Goal: Task Accomplishment & Management: Manage account settings

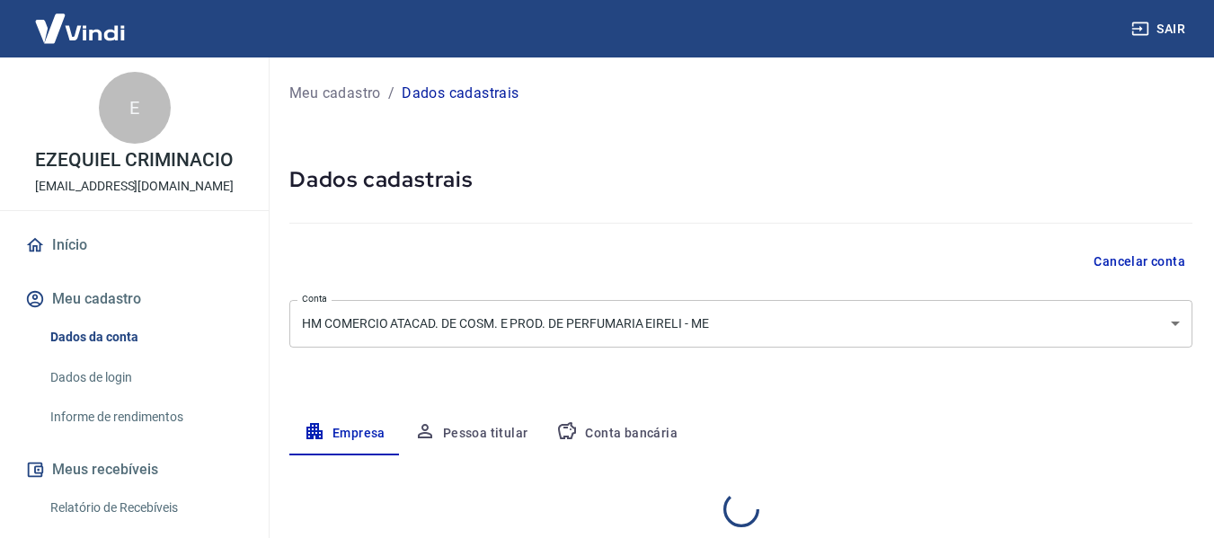
select select "PR"
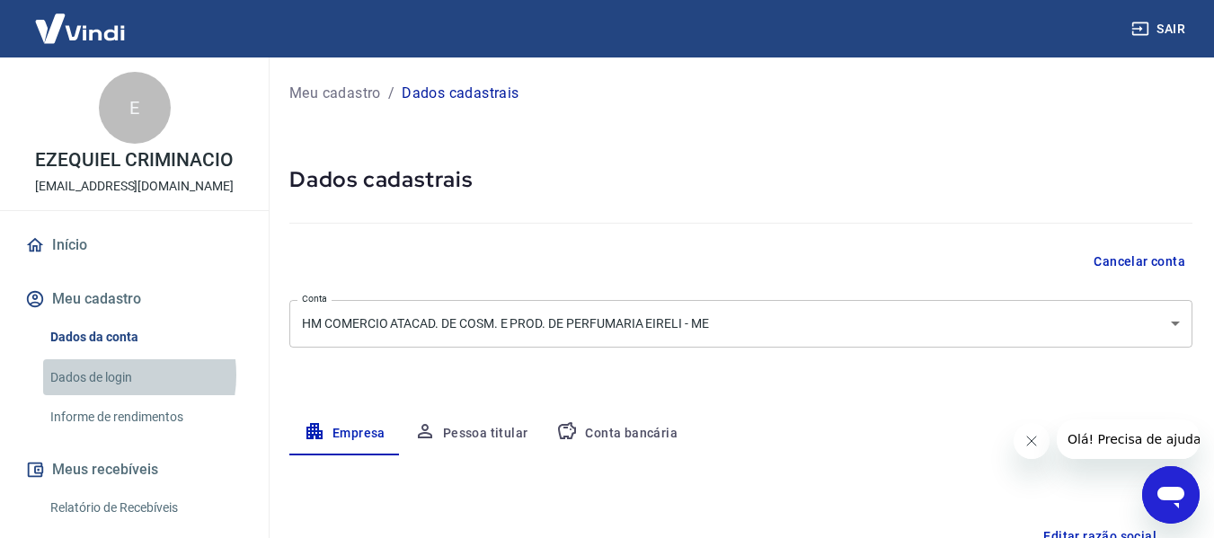
click at [108, 375] on link "Dados de login" at bounding box center [145, 378] width 204 height 37
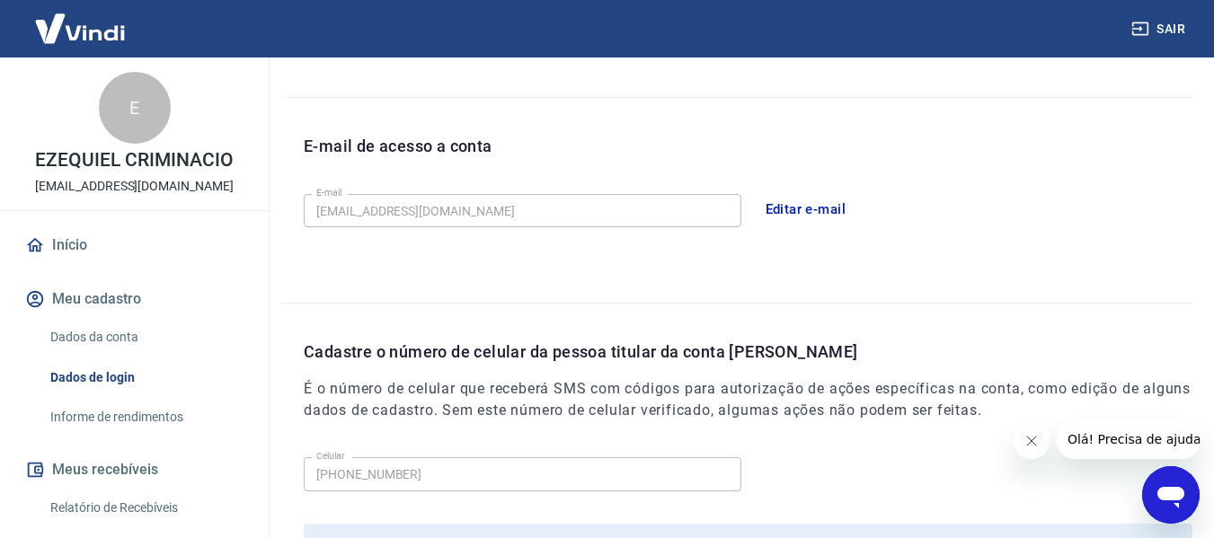
scroll to position [449, 0]
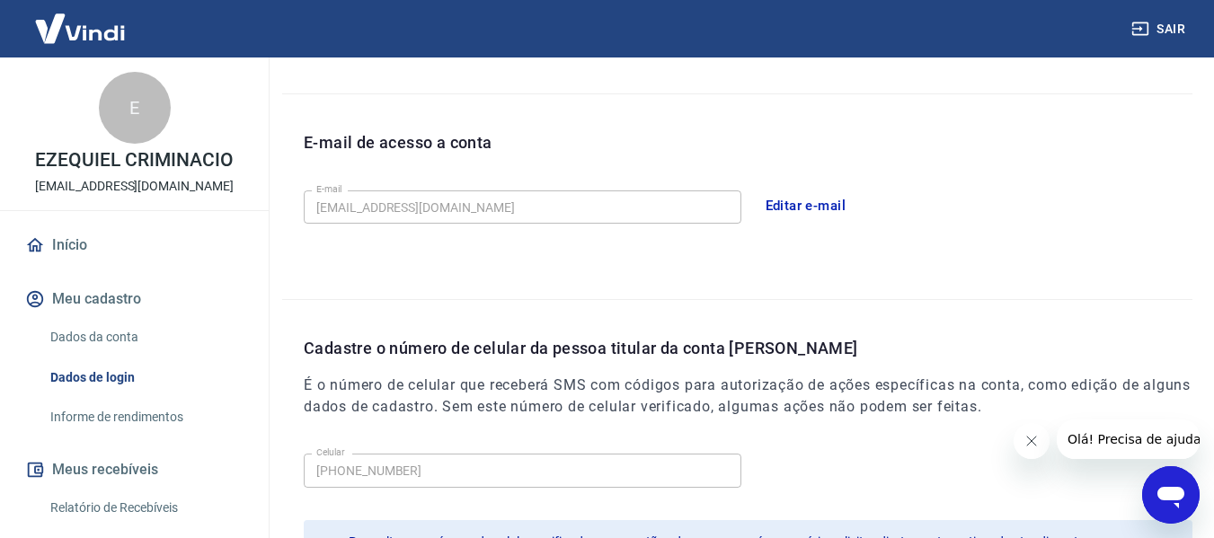
click at [807, 203] on button "Editar e-mail" at bounding box center [806, 206] width 101 height 38
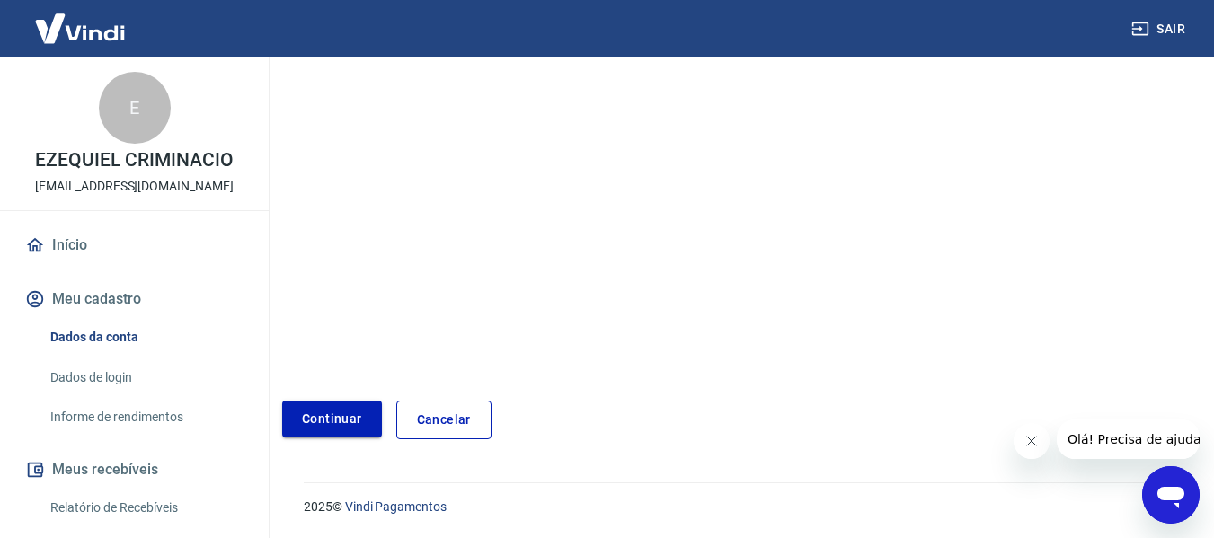
click at [342, 417] on link "Continuar" at bounding box center [332, 419] width 100 height 37
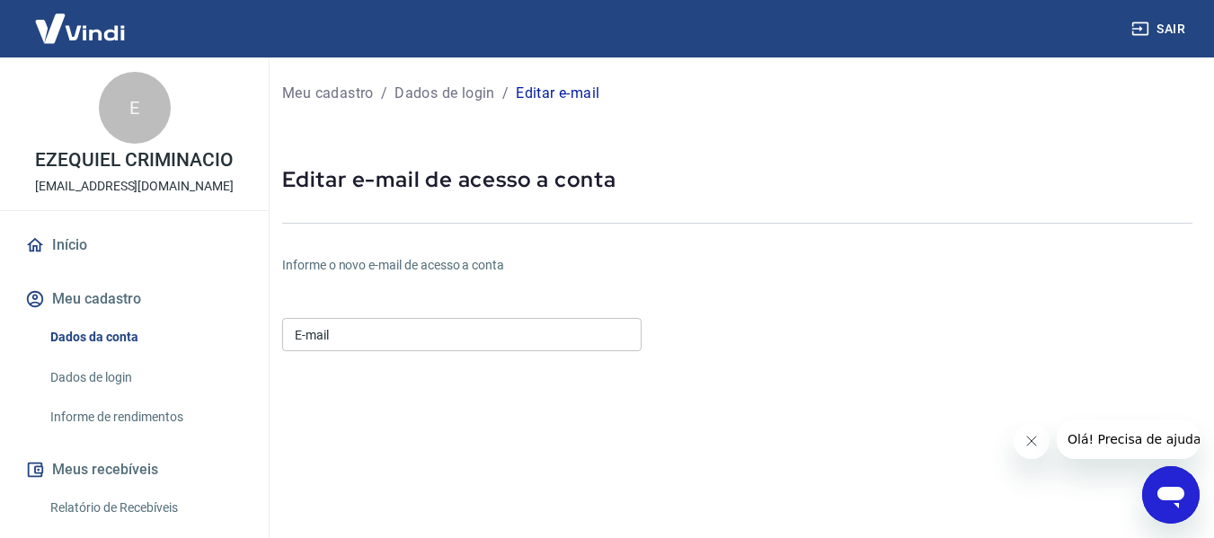
click at [396, 339] on input "E-mail" at bounding box center [462, 334] width 360 height 33
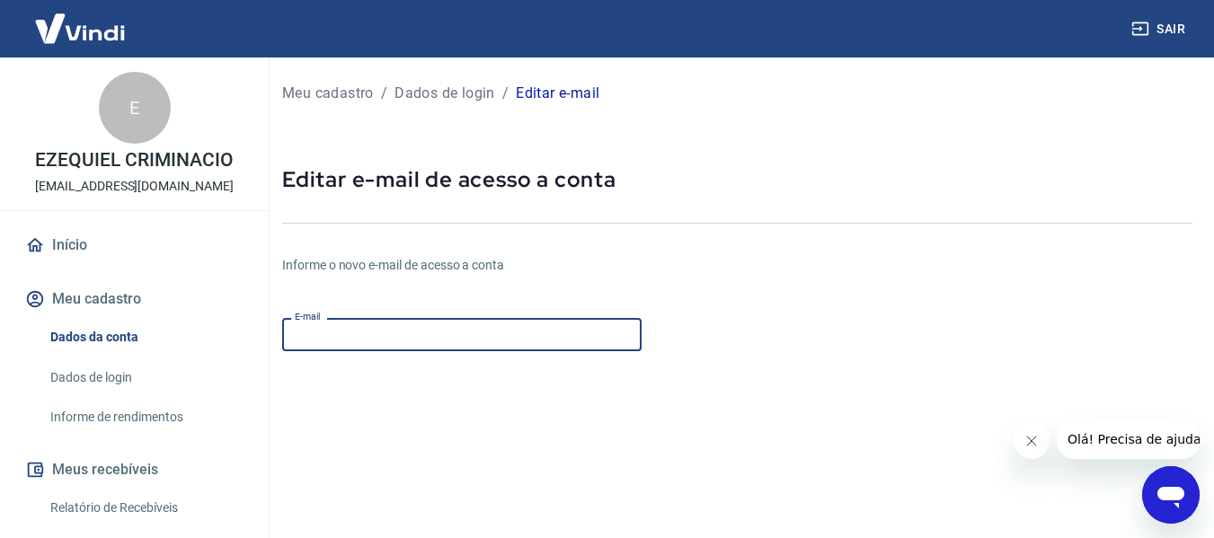
scroll to position [35, 0]
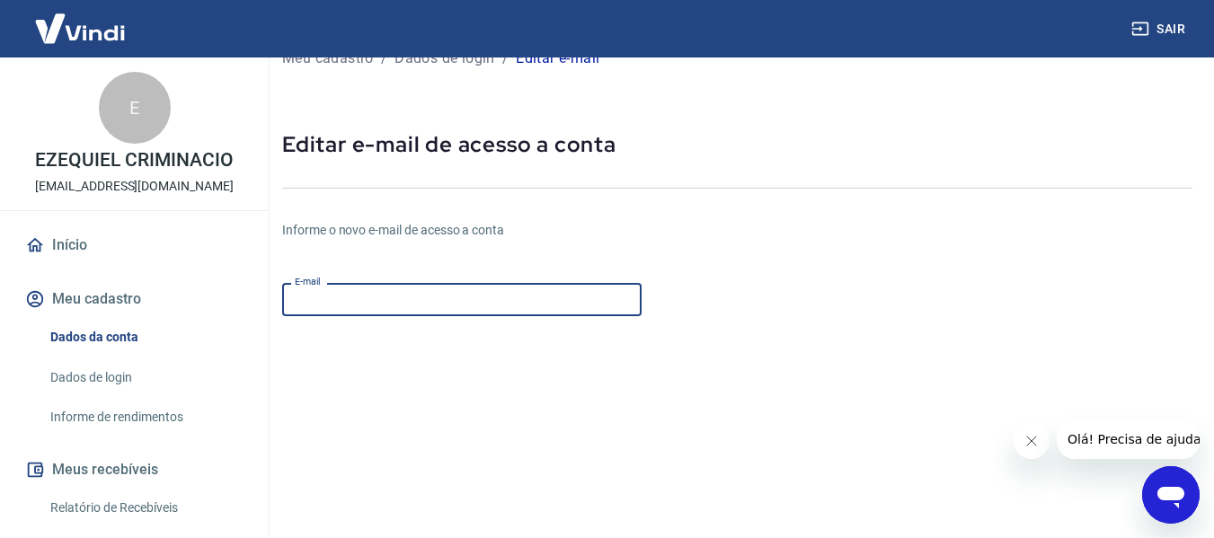
click at [390, 300] on input "E-mail" at bounding box center [462, 299] width 360 height 33
type input "F"
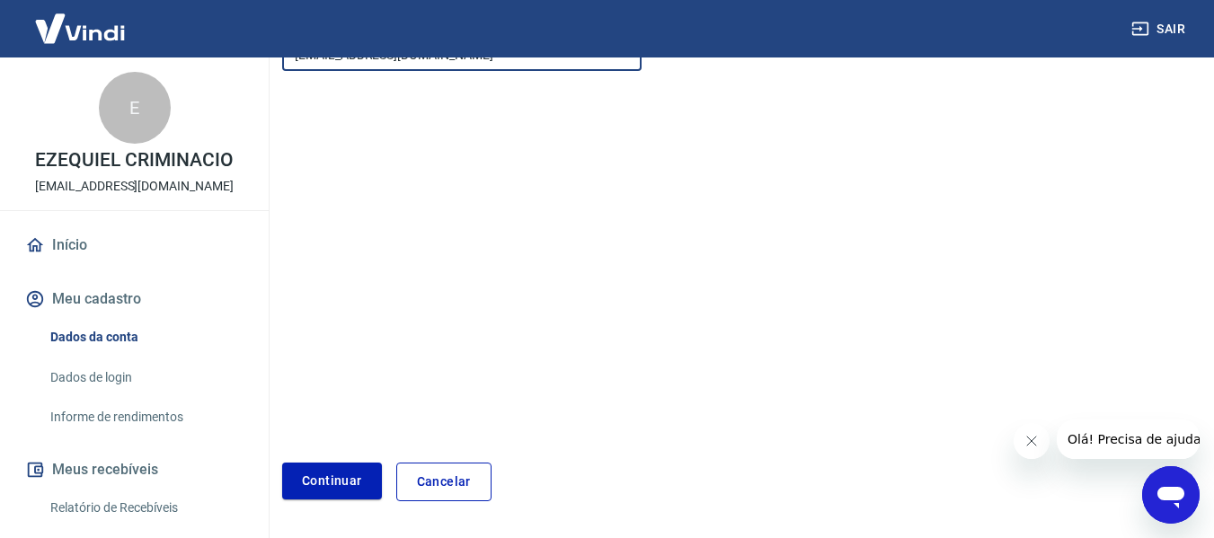
scroll to position [305, 0]
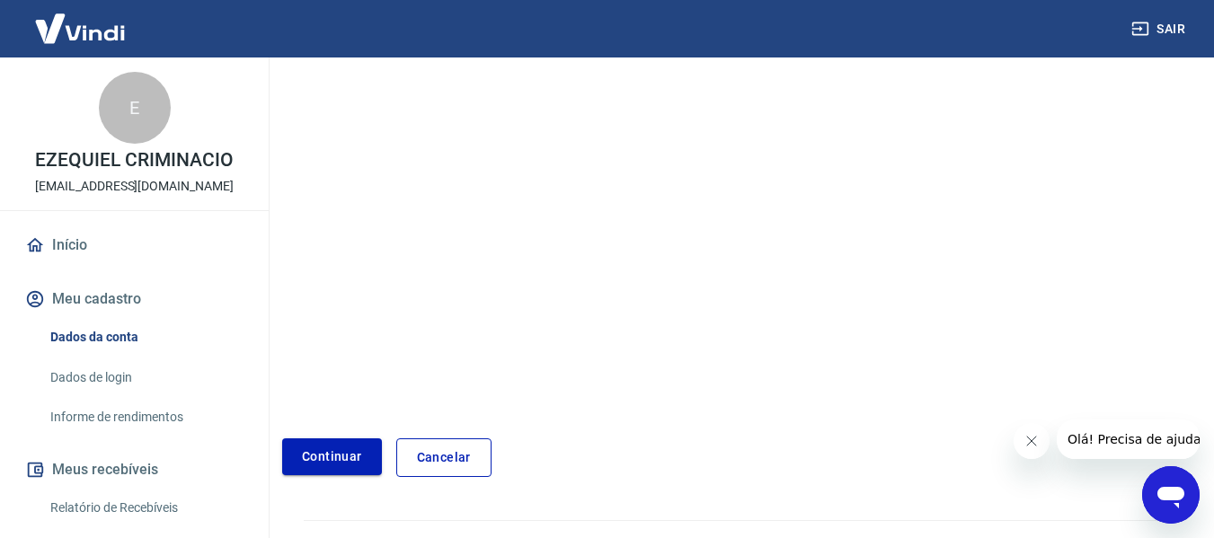
type input "[EMAIL_ADDRESS][DOMAIN_NAME]"
click at [332, 449] on button "Continuar" at bounding box center [332, 457] width 100 height 37
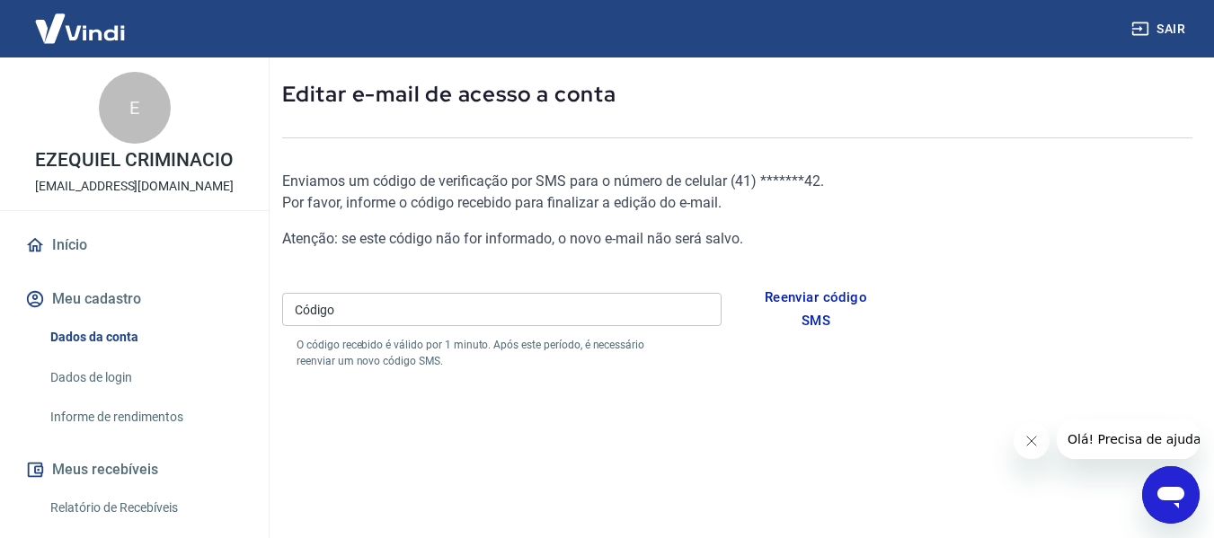
scroll to position [73, 0]
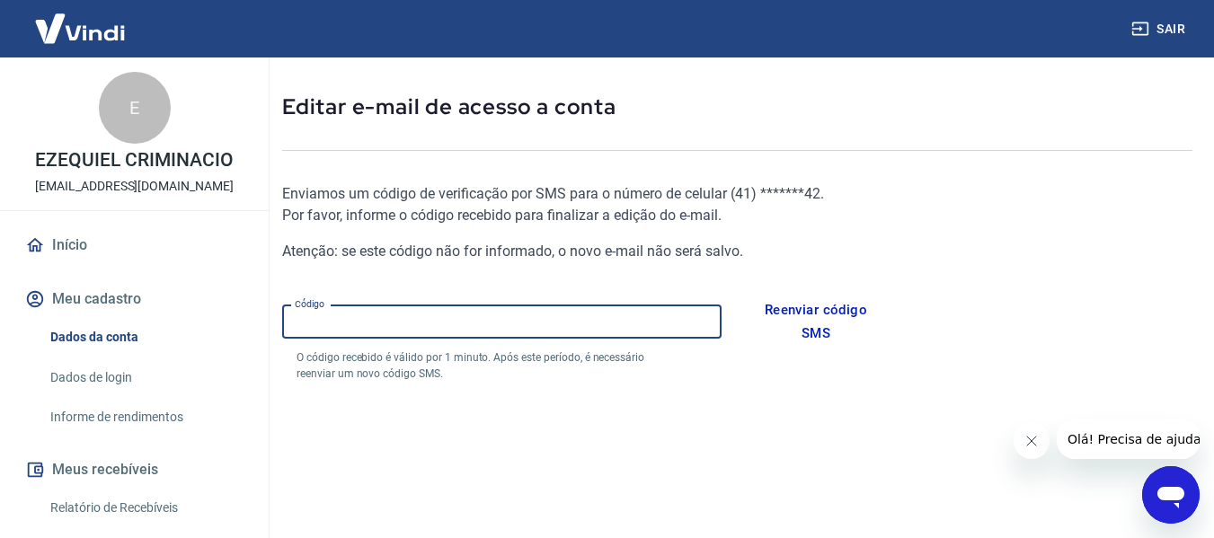
click at [562, 316] on input "Código" at bounding box center [502, 322] width 440 height 33
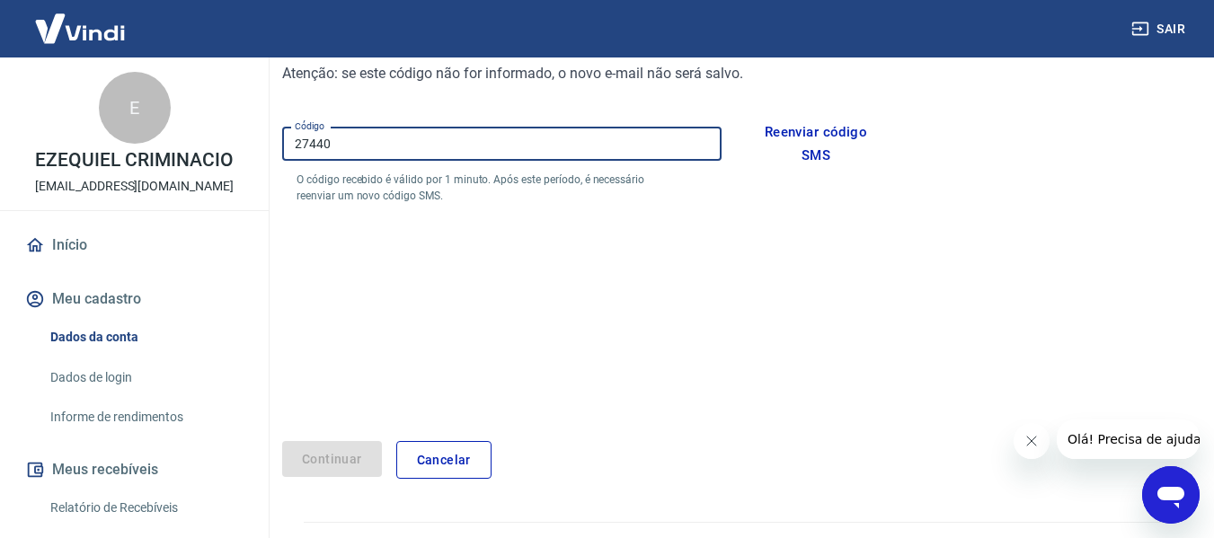
scroll to position [253, 0]
type input "27440"
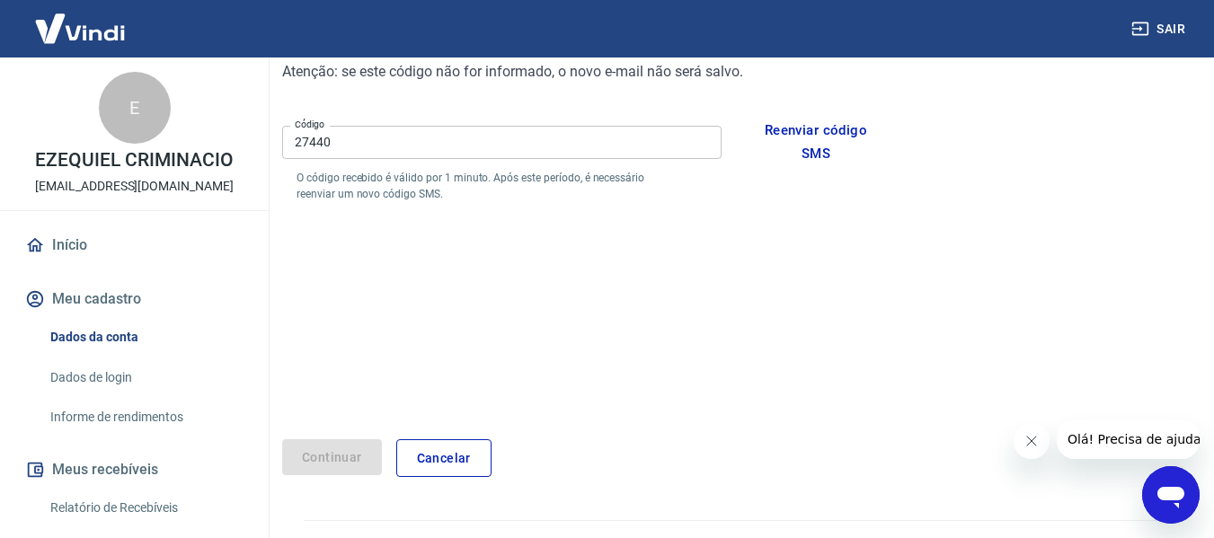
click at [309, 461] on div "Continuar" at bounding box center [332, 459] width 100 height 39
click at [426, 135] on input "27440" at bounding box center [502, 142] width 440 height 33
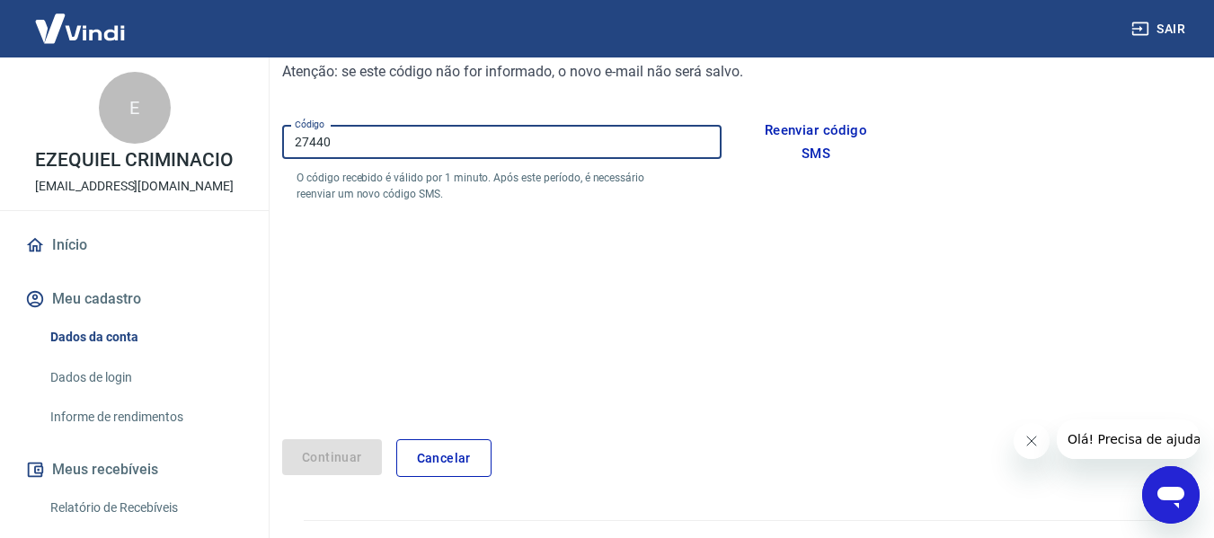
click at [530, 152] on input "27440" at bounding box center [502, 142] width 440 height 33
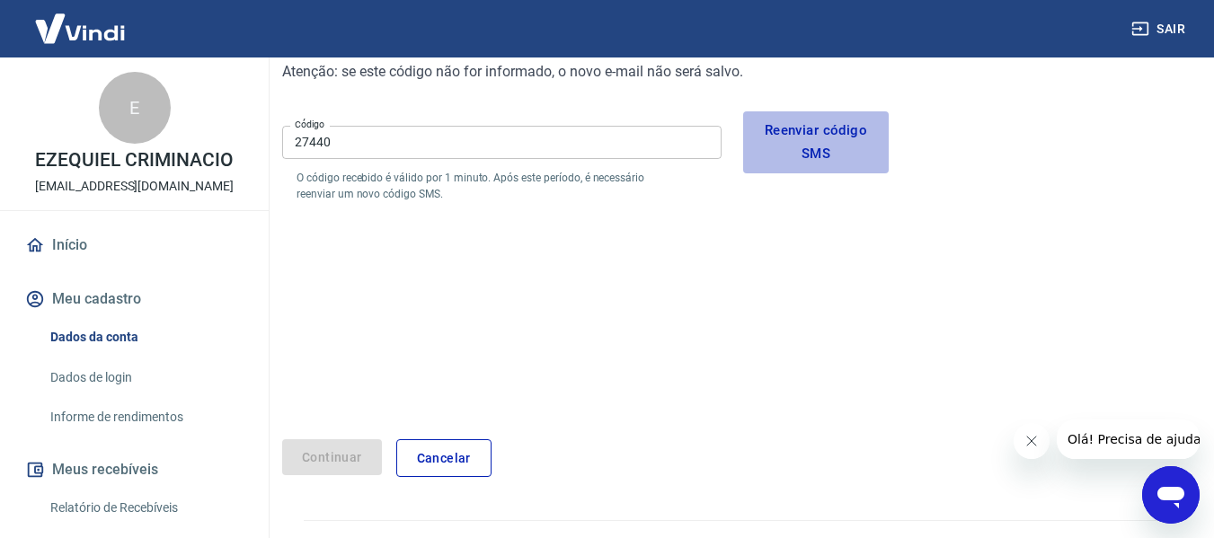
click at [809, 135] on button "Reenviar código SMS" at bounding box center [816, 142] width 147 height 62
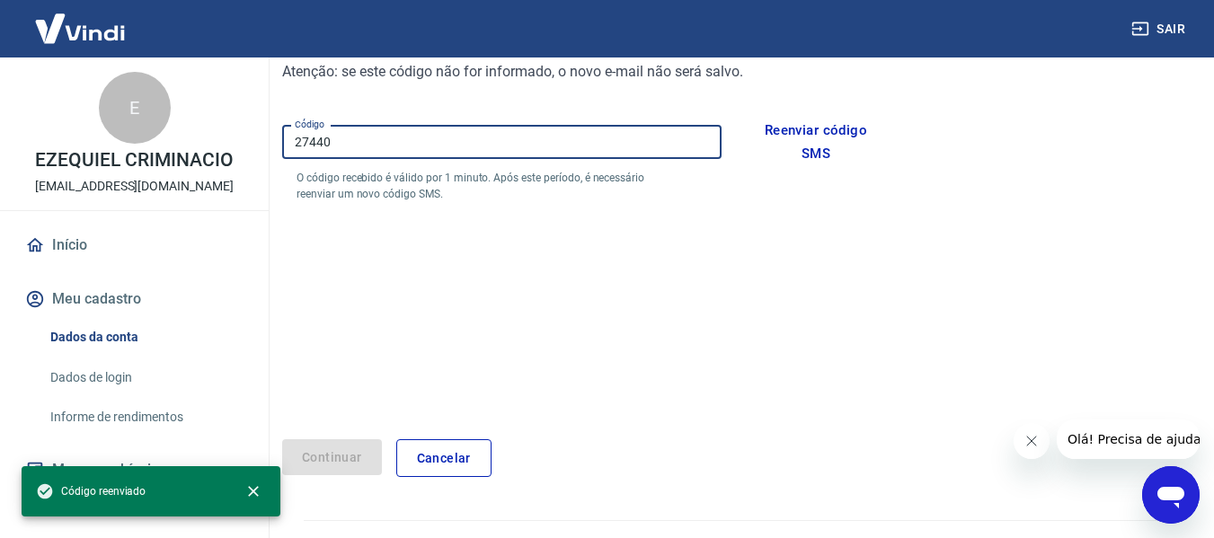
drag, startPoint x: 347, startPoint y: 153, endPoint x: 271, endPoint y: 139, distance: 76.7
click at [271, 139] on div "Meu cadastro / Dados de login / Editar e-mail Editar e-mail de acesso a conta E…" at bounding box center [738, 152] width 954 height 694
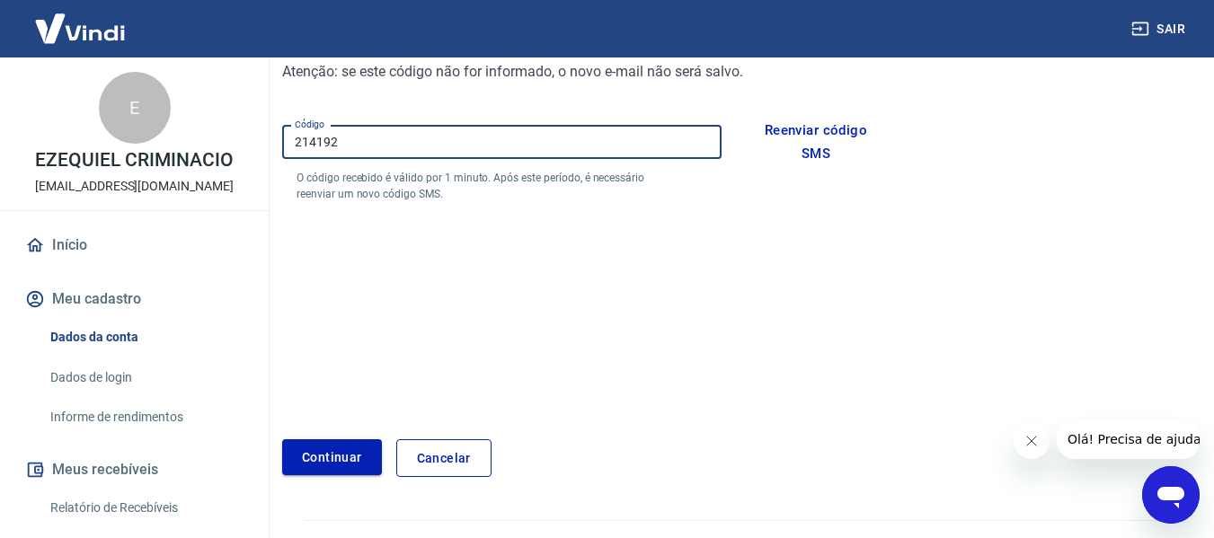
type input "214192"
click at [342, 440] on button "Continuar" at bounding box center [332, 458] width 100 height 37
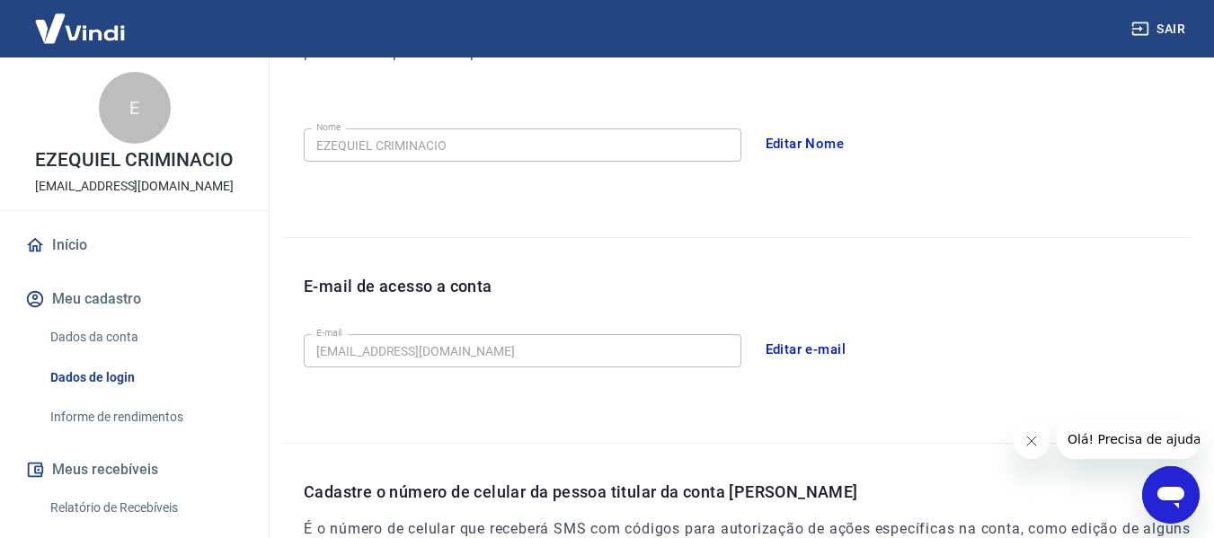
scroll to position [396, 0]
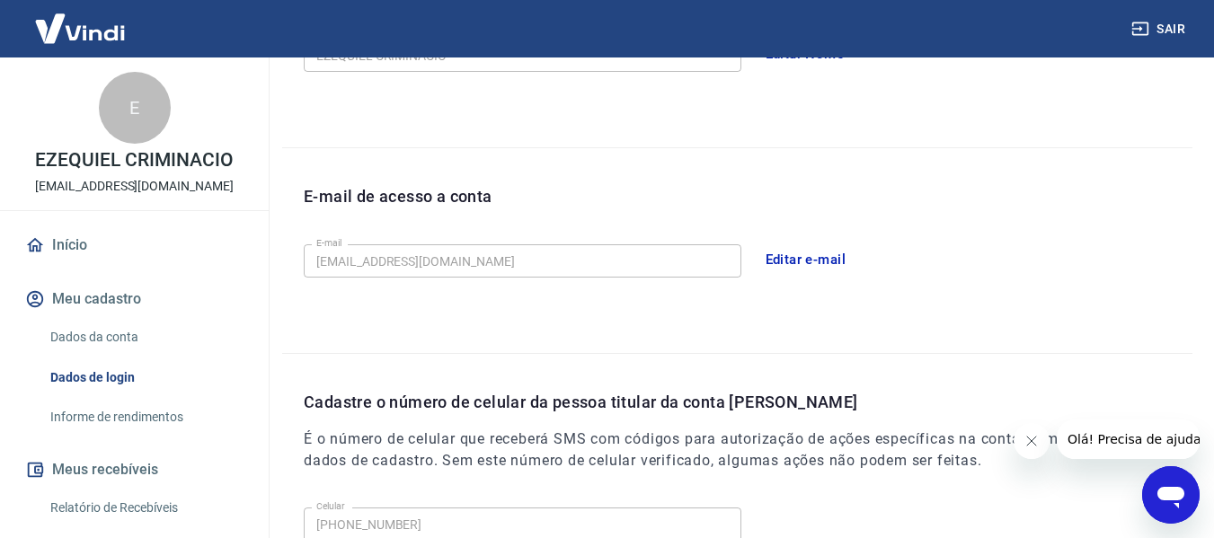
drag, startPoint x: 1024, startPoint y: 437, endPoint x: 1987, endPoint y: 821, distance: 1036.5
click at [1024, 437] on icon "Fechar mensagem da empresa" at bounding box center [1031, 441] width 14 height 14
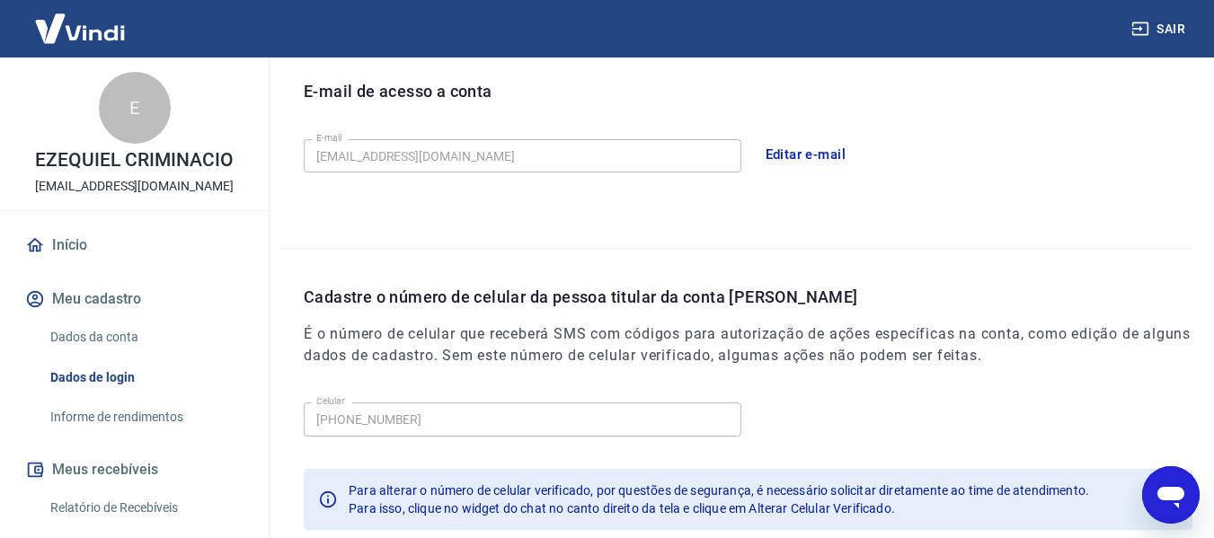
scroll to position [613, 0]
